Goal: Information Seeking & Learning: Learn about a topic

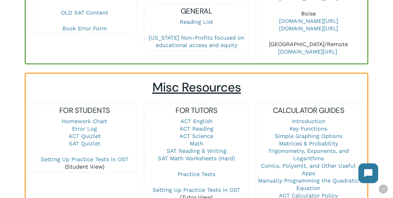
scroll to position [363, 0]
click at [190, 147] on link "SAT Reading & Writing" at bounding box center [197, 150] width 60 height 6
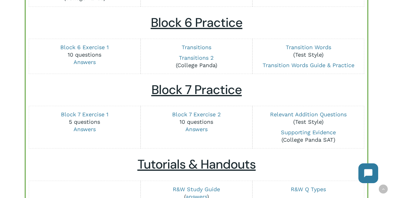
scroll to position [752, 0]
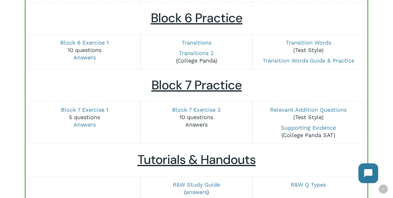
click at [197, 125] on link "Answers" at bounding box center [197, 124] width 22 height 6
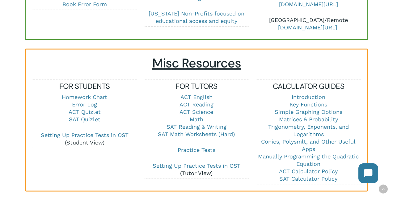
scroll to position [387, 0]
click at [200, 94] on link "ACT English" at bounding box center [197, 97] width 32 height 6
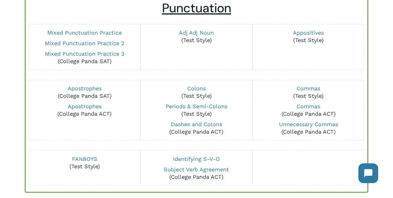
scroll to position [85, 0]
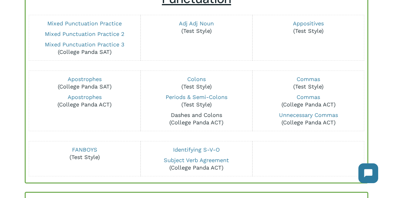
click at [185, 116] on link "Dashes and Colons" at bounding box center [196, 115] width 51 height 6
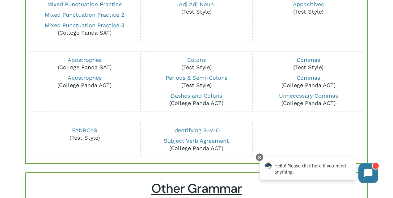
scroll to position [105, 0]
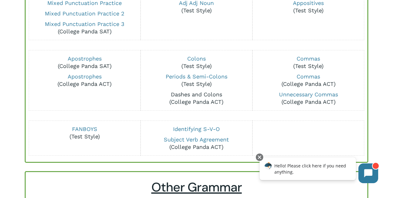
click at [203, 93] on link "Dashes and Colons" at bounding box center [196, 94] width 51 height 6
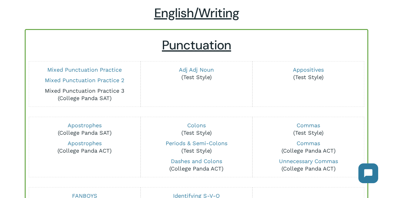
click at [86, 91] on link "Mixed Punctuation Practice 3" at bounding box center [85, 91] width 80 height 6
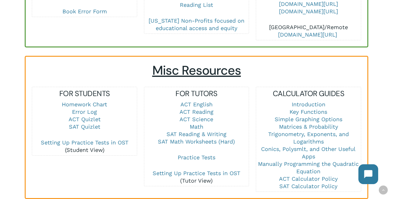
scroll to position [379, 0]
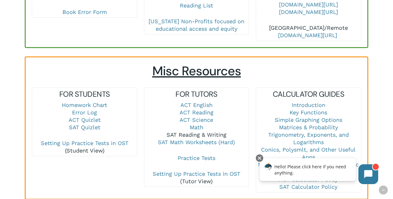
click at [190, 131] on link "SAT Reading & Writing" at bounding box center [197, 134] width 60 height 6
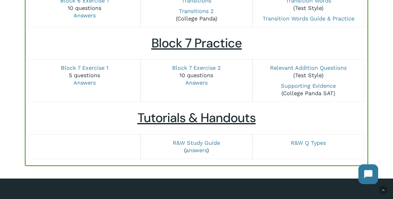
scroll to position [793, 0]
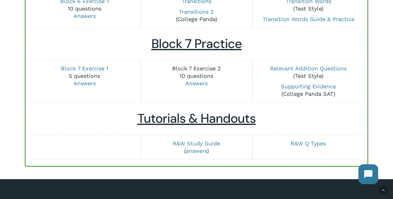
click at [196, 68] on link "Block 7 Exercise 2" at bounding box center [196, 68] width 49 height 6
